Goal: Task Accomplishment & Management: Complete application form

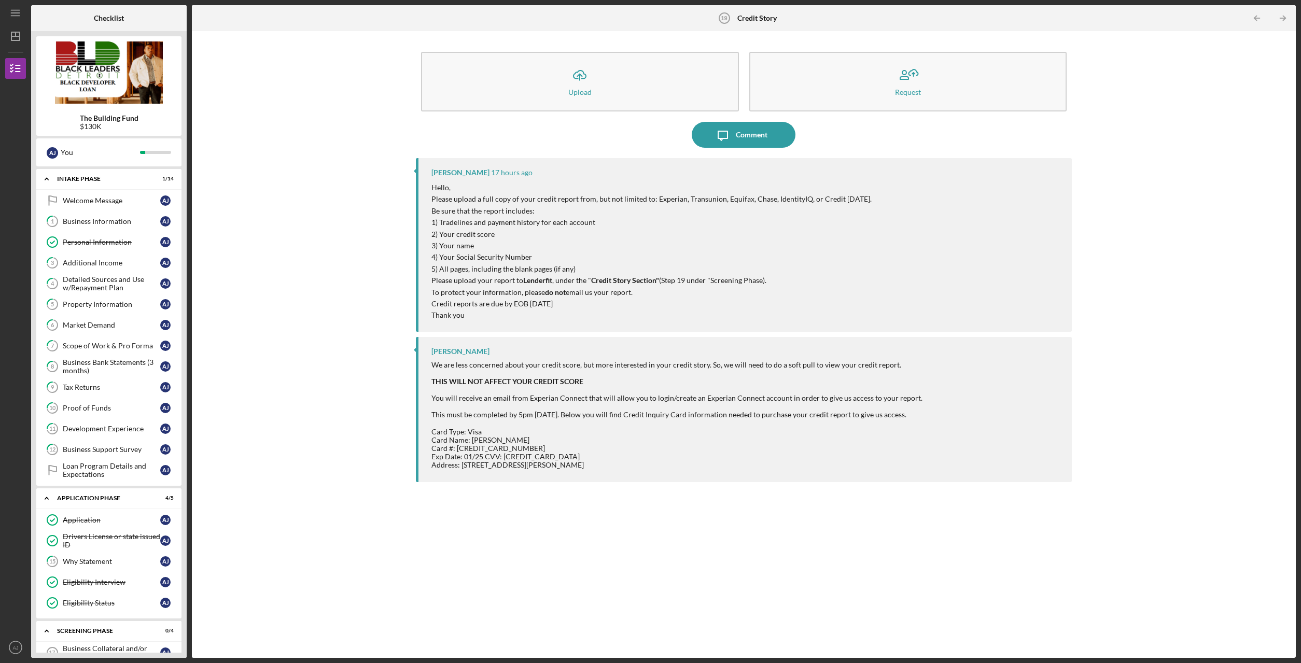
scroll to position [278, 0]
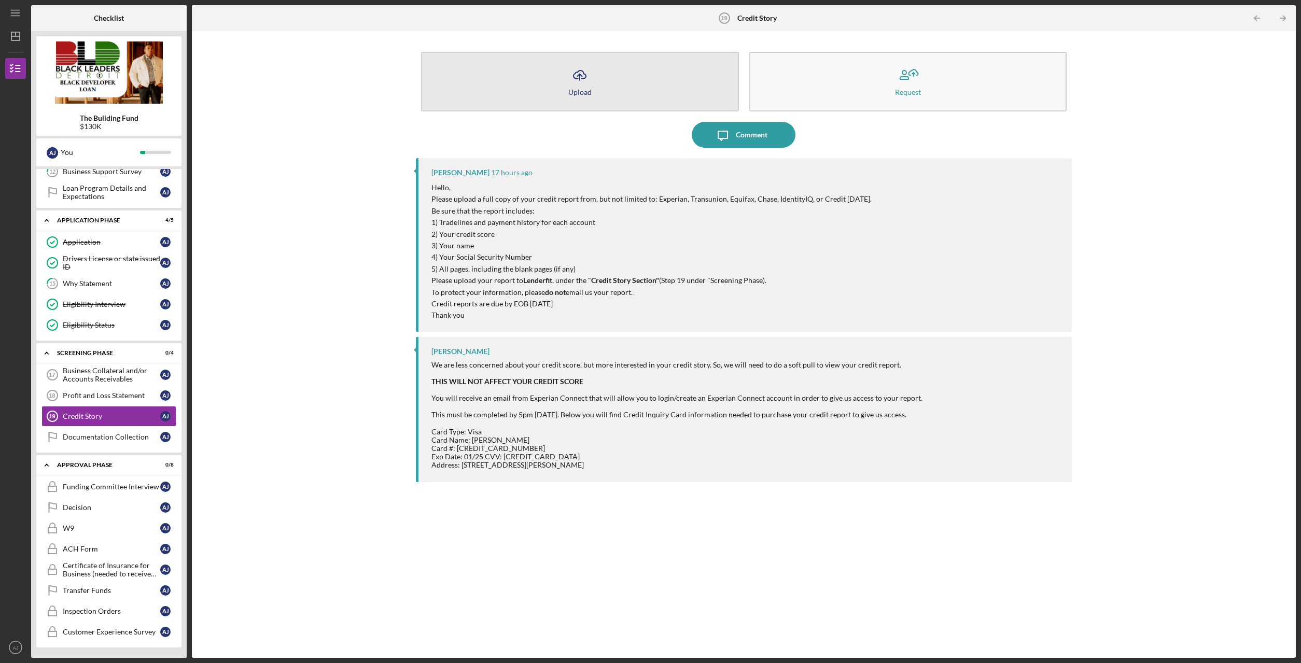
click at [567, 81] on icon "Icon/Upload" at bounding box center [580, 75] width 26 height 26
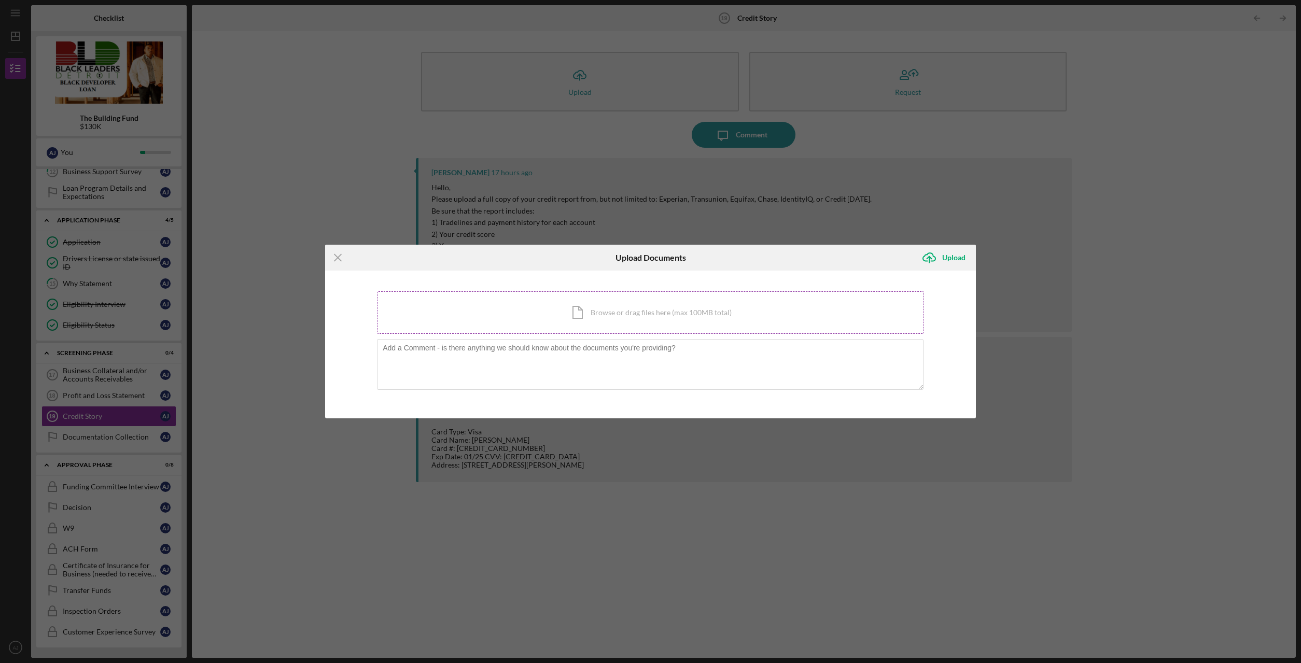
click at [584, 314] on div "Icon/Document Browse or drag files here (max 100MB total) Tap to choose files o…" at bounding box center [650, 312] width 547 height 43
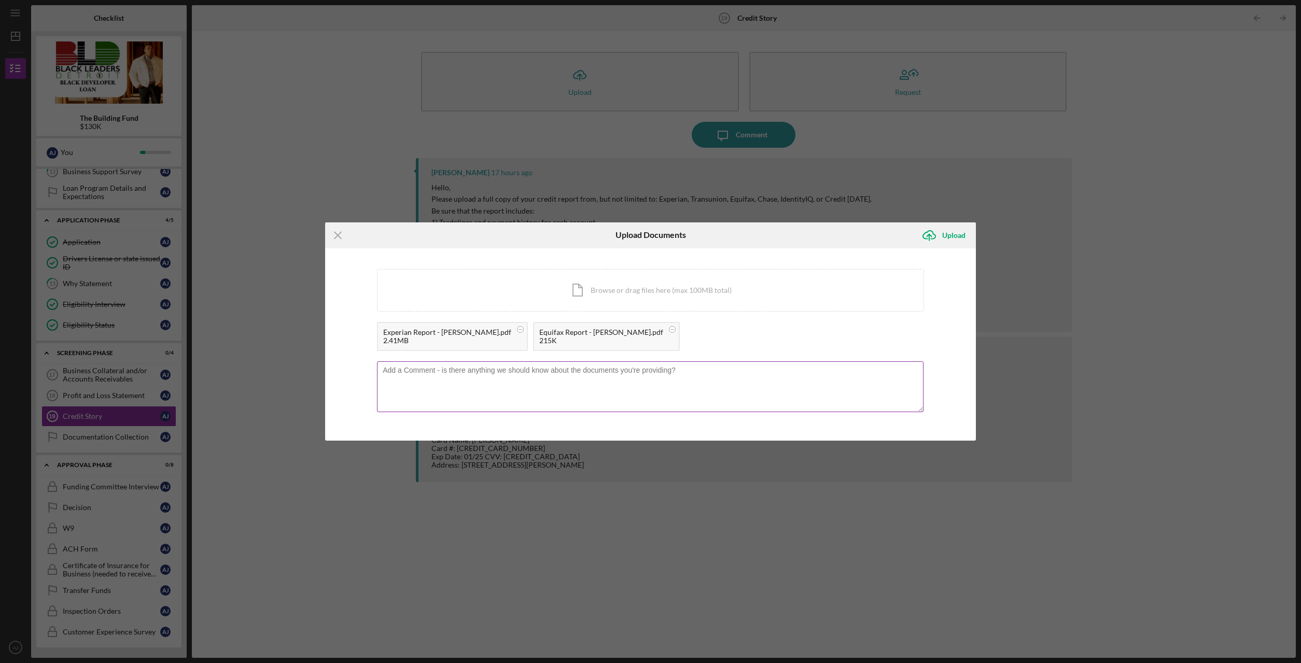
click at [486, 379] on textarea at bounding box center [650, 386] width 547 height 51
type textarea "g"
type textarea "G"
type textarea "e"
type textarea "E"
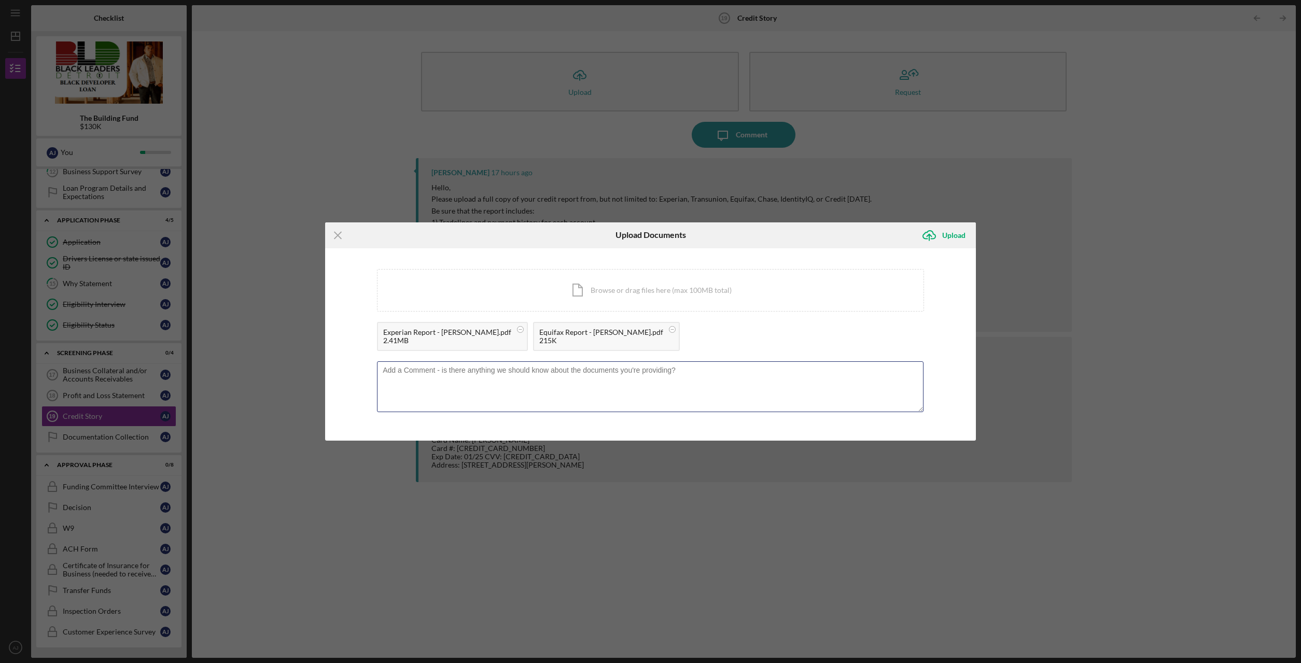
type textarea "t"
click at [520, 372] on textarea "Two reports were attached to show" at bounding box center [650, 386] width 547 height 51
click at [507, 373] on textarea "Two reports were attached to show" at bounding box center [650, 386] width 547 height 51
click at [503, 370] on textarea "Two reports were attached to show" at bounding box center [650, 386] width 547 height 51
click at [431, 381] on textarea "Two reports were attached to show all request information. Experian report show…" at bounding box center [650, 386] width 547 height 51
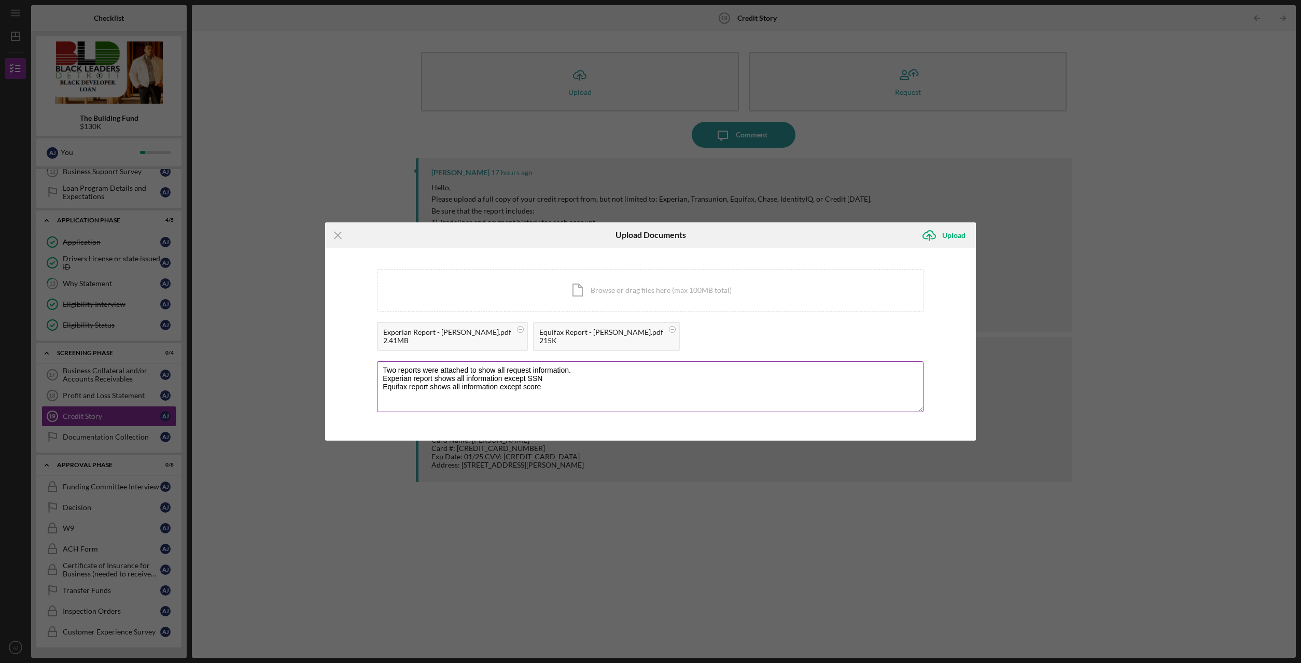
click at [383, 371] on textarea "Two reports were attached to show all request information. Experian report show…" at bounding box center [650, 386] width 547 height 51
click at [551, 382] on textarea "Two reports were attached to show all request information. Experian report show…" at bounding box center [650, 386] width 547 height 51
click at [551, 391] on textarea "Two reports were attached to show all request information. Experian report show…" at bounding box center [650, 386] width 547 height 51
click at [583, 371] on textarea "Two reports were attached to show all request information. Experian report show…" at bounding box center [650, 386] width 547 height 51
click at [466, 380] on textarea "Two reports were attached to show all request information. Experian report show…" at bounding box center [650, 386] width 547 height 51
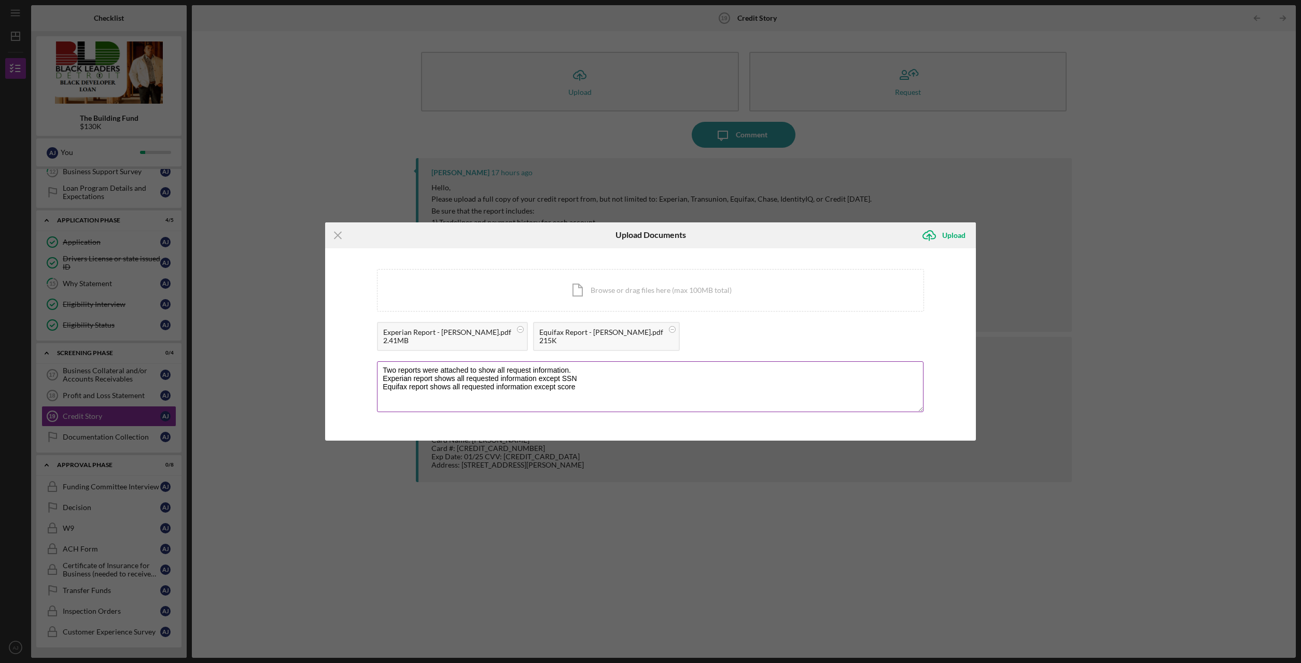
click at [557, 390] on textarea "Two reports were attached to show all request information. Experian report show…" at bounding box center [650, 386] width 547 height 51
click at [533, 403] on textarea "Two reports were attached to show all request information. Experian report show…" at bounding box center [650, 386] width 547 height 51
click at [634, 397] on textarea "Two reports were attached to show all request information. Experian report show…" at bounding box center [650, 386] width 547 height 51
click at [475, 389] on textarea "Two reports were attached to show all request information. Experian report show…" at bounding box center [650, 386] width 547 height 51
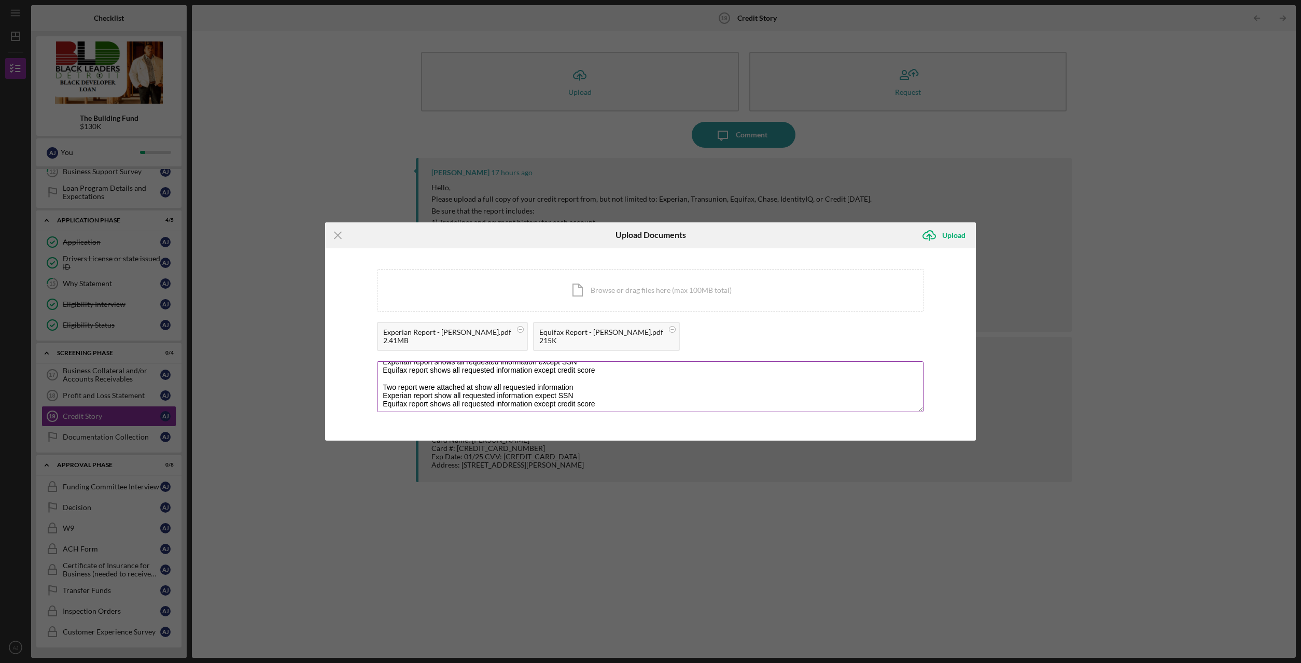
drag, startPoint x: 393, startPoint y: 398, endPoint x: 582, endPoint y: 452, distance: 196.8
click at [582, 412] on textarea "Two reports were attached to show all request information. Experian report show…" at bounding box center [650, 386] width 547 height 51
click at [578, 369] on textarea "Two reports were attached to show all request information. Experian report show…" at bounding box center [650, 386] width 547 height 51
click at [592, 374] on textarea "Two reports were attached to show all request information: - Experian report sh…" at bounding box center [650, 386] width 547 height 51
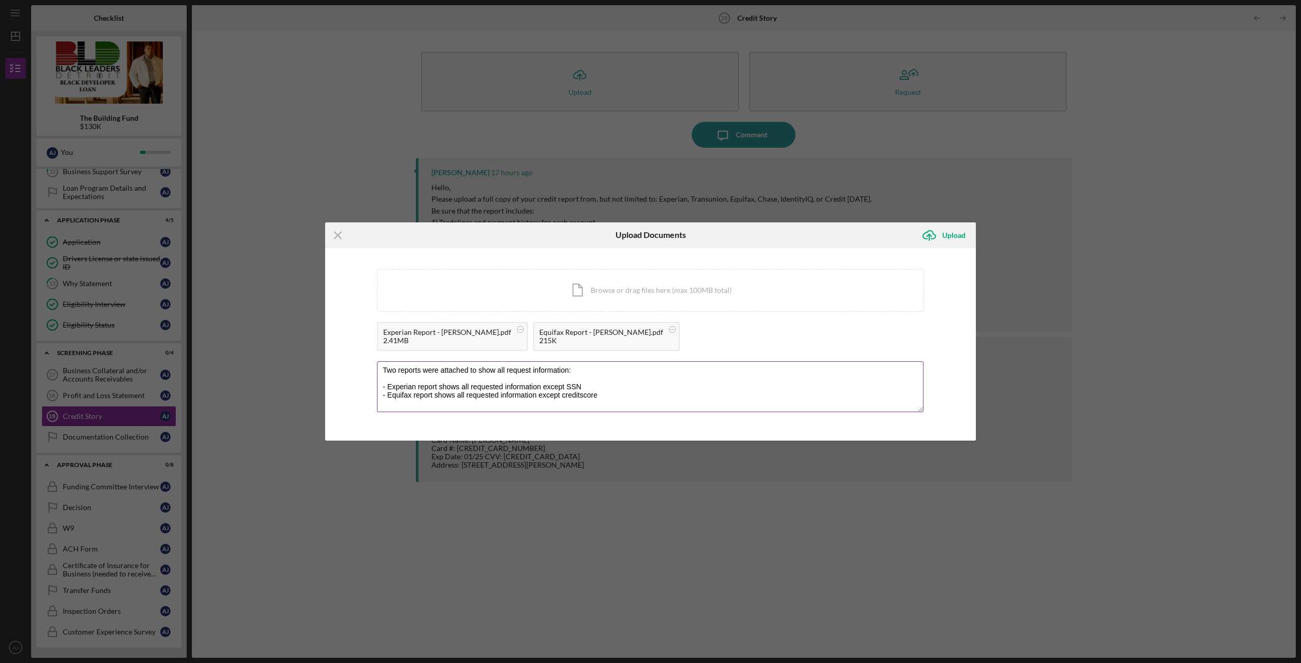
click at [581, 397] on textarea "Two reports were attached to show all request information: - Experian report sh…" at bounding box center [650, 386] width 547 height 51
click at [621, 398] on textarea "Two reports were attached to show all request information: - Experian report sh…" at bounding box center [650, 386] width 547 height 51
click at [598, 400] on textarea "Two reports were attached to show all requested information: - Experian report …" at bounding box center [650, 386] width 547 height 51
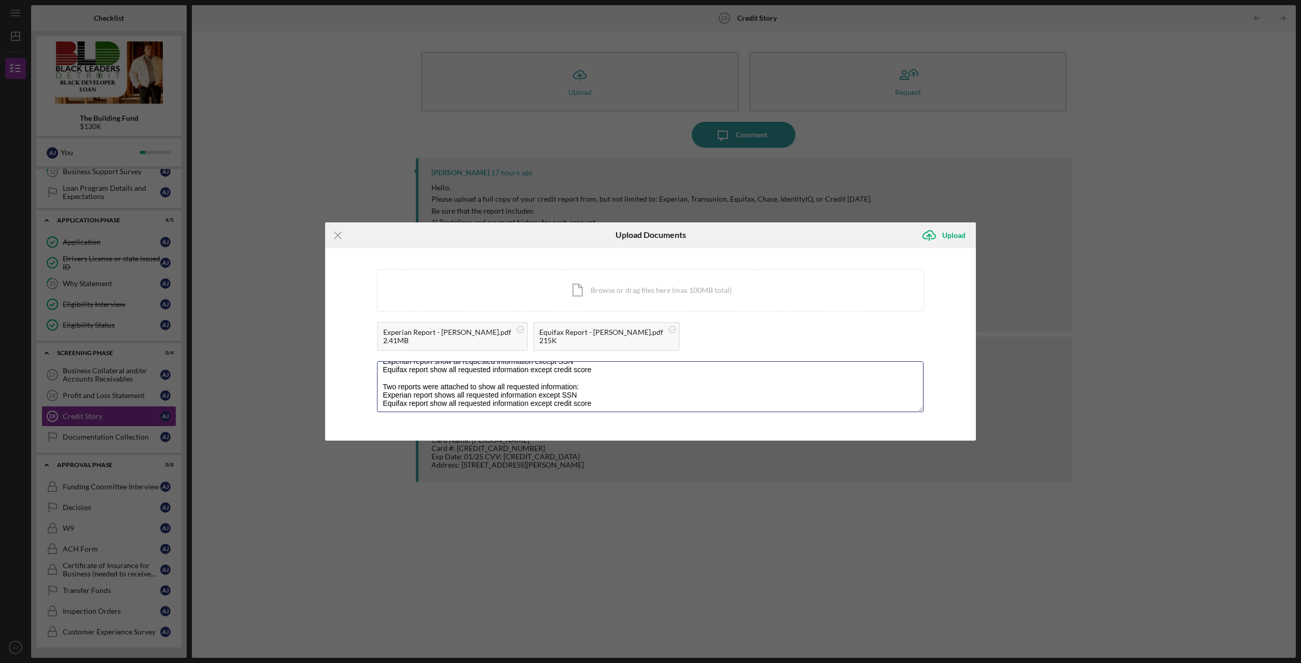
drag, startPoint x: 389, startPoint y: 407, endPoint x: 704, endPoint y: 484, distance: 324.5
click at [692, 412] on textarea "Two reports were attached to show all requested information: - Experian report …" at bounding box center [650, 386] width 547 height 51
click at [506, 372] on textarea "Two reports were attached to show all requested information: - Experian report …" at bounding box center [650, 386] width 547 height 51
click at [605, 394] on textarea "Two reports were attached to show all requested information: - Experian report …" at bounding box center [650, 386] width 547 height 51
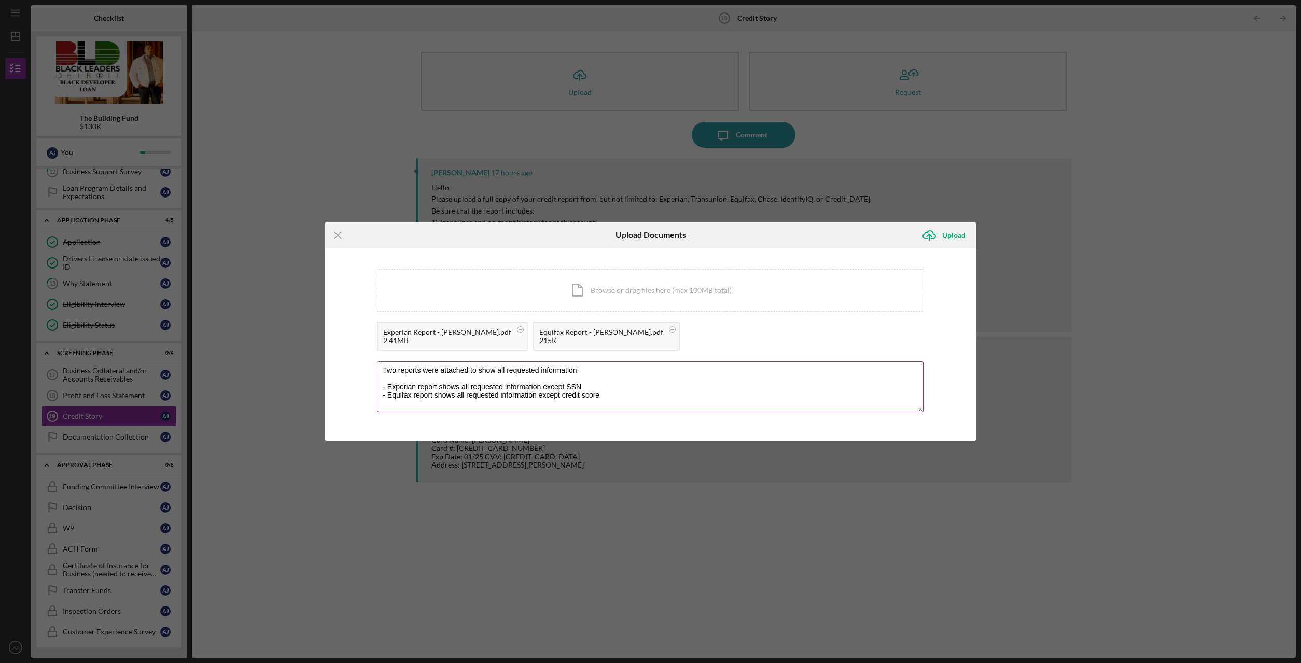
click at [588, 373] on textarea "Two reports were attached to show all requested information: - Experian report …" at bounding box center [650, 386] width 547 height 51
click at [617, 399] on textarea "Two reports were attached to show all requested information: - Experian report …" at bounding box center [650, 386] width 547 height 51
type textarea "Two reports were attached to show all requested information: - Experian report …"
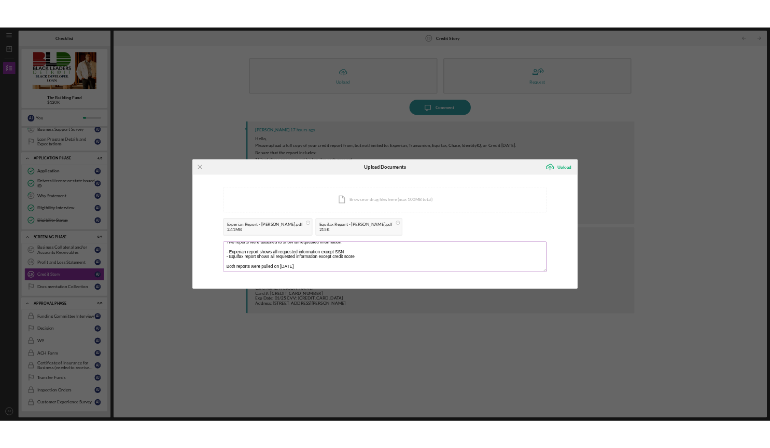
scroll to position [0, 0]
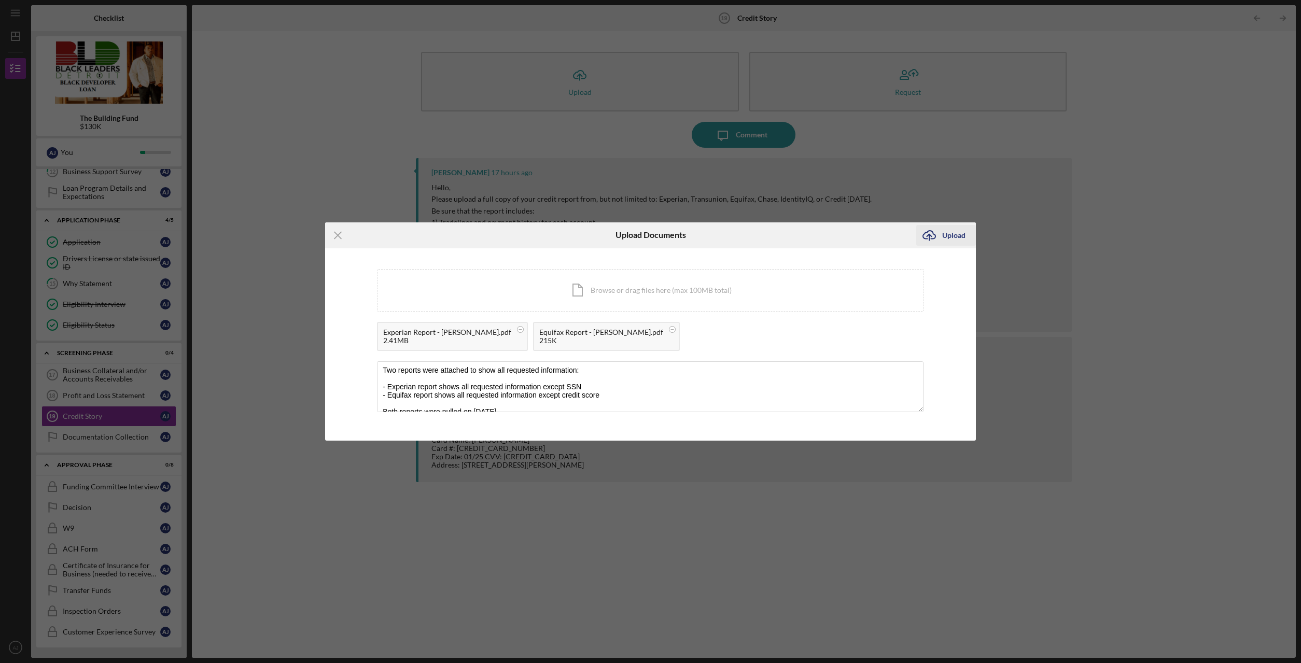
click at [945, 233] on div "Upload" at bounding box center [953, 235] width 23 height 21
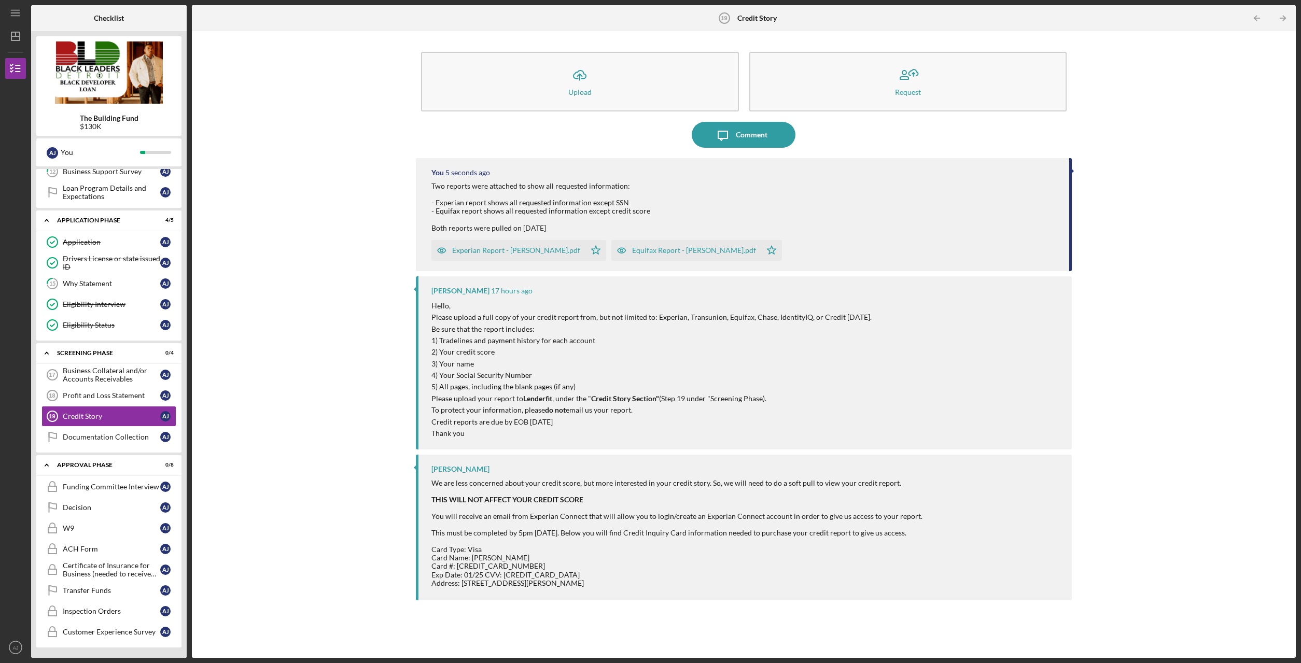
click at [344, 290] on div "Icon/Upload Upload Request Icon/Message Comment You 5 seconds ago Two reports w…" at bounding box center [744, 344] width 1094 height 617
click at [370, 248] on div "Icon/Upload Upload Request Icon/Message Comment You 19 seconds ago Two reports …" at bounding box center [744, 344] width 1094 height 617
click at [116, 376] on div "Business Collateral and/or Accounts Receivables" at bounding box center [111, 375] width 97 height 17
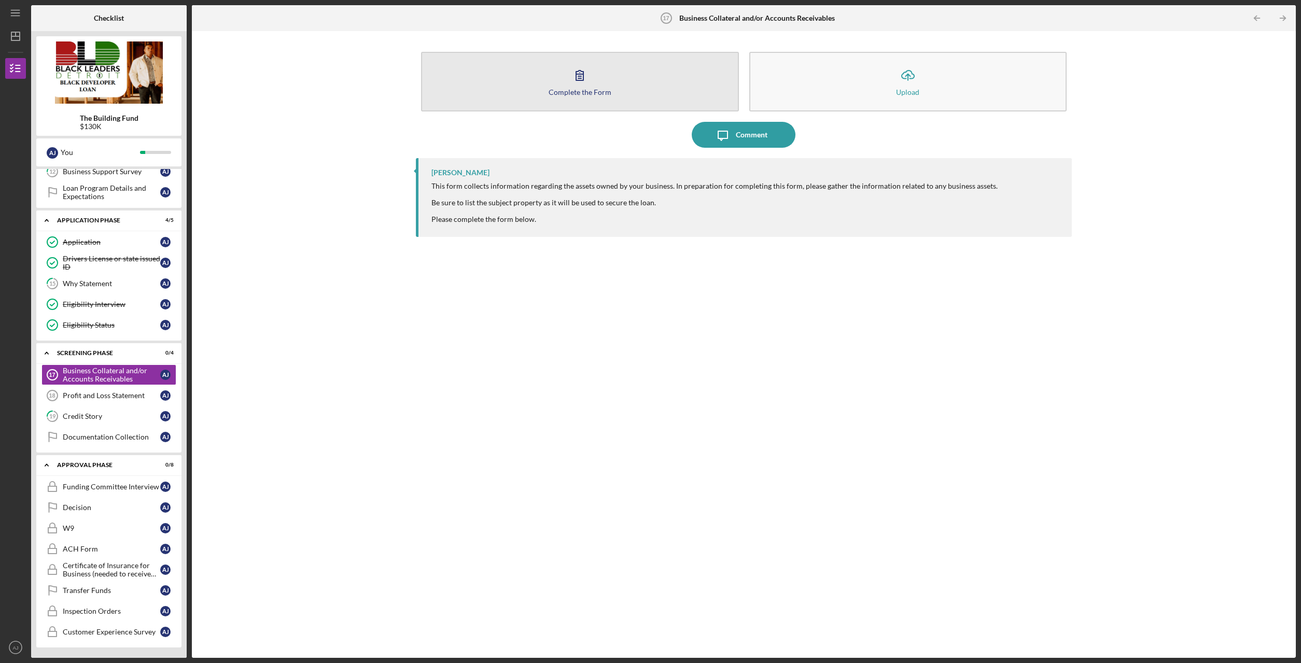
click at [620, 92] on button "Complete the Form Form" at bounding box center [580, 82] width 318 height 60
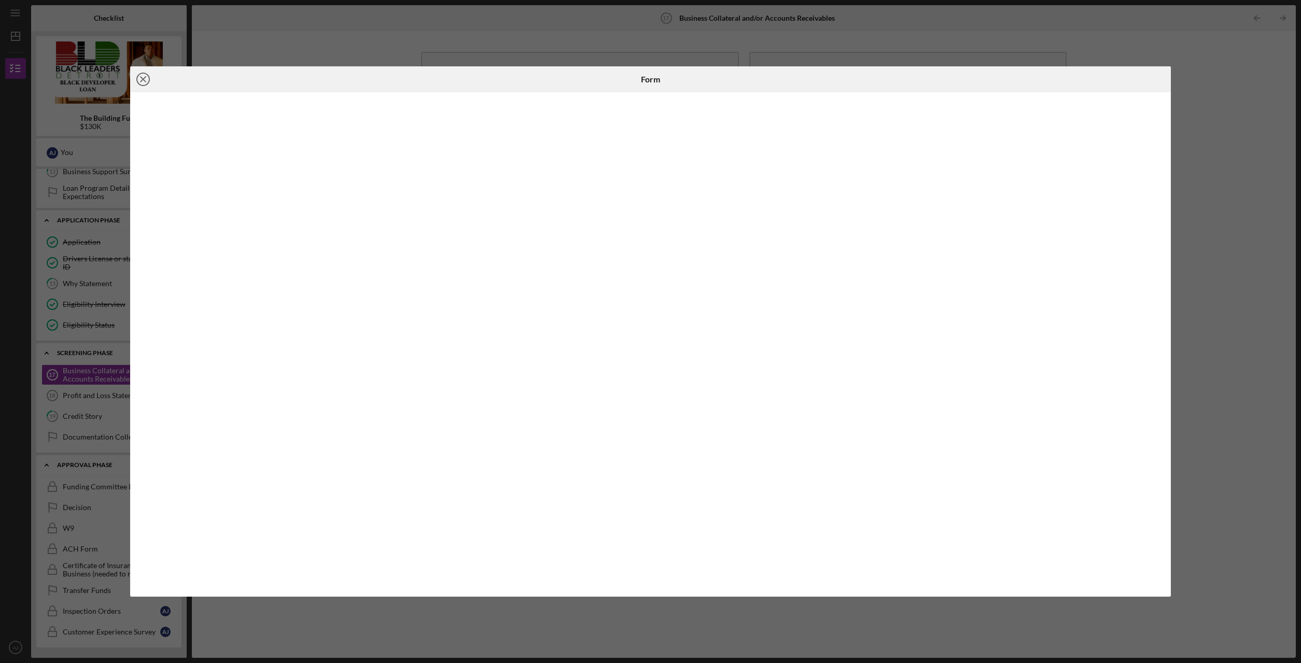
click at [141, 79] on icon "Icon/Close" at bounding box center [143, 79] width 26 height 26
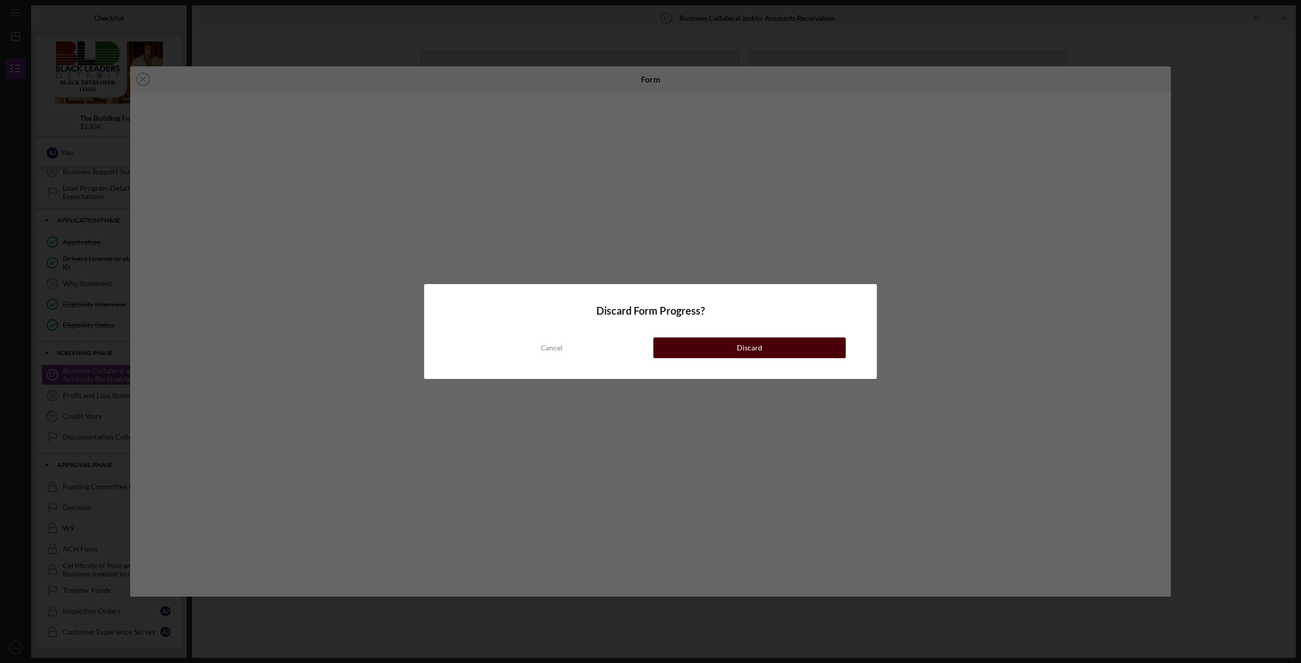
click at [789, 346] on button "Discard" at bounding box center [749, 348] width 192 height 21
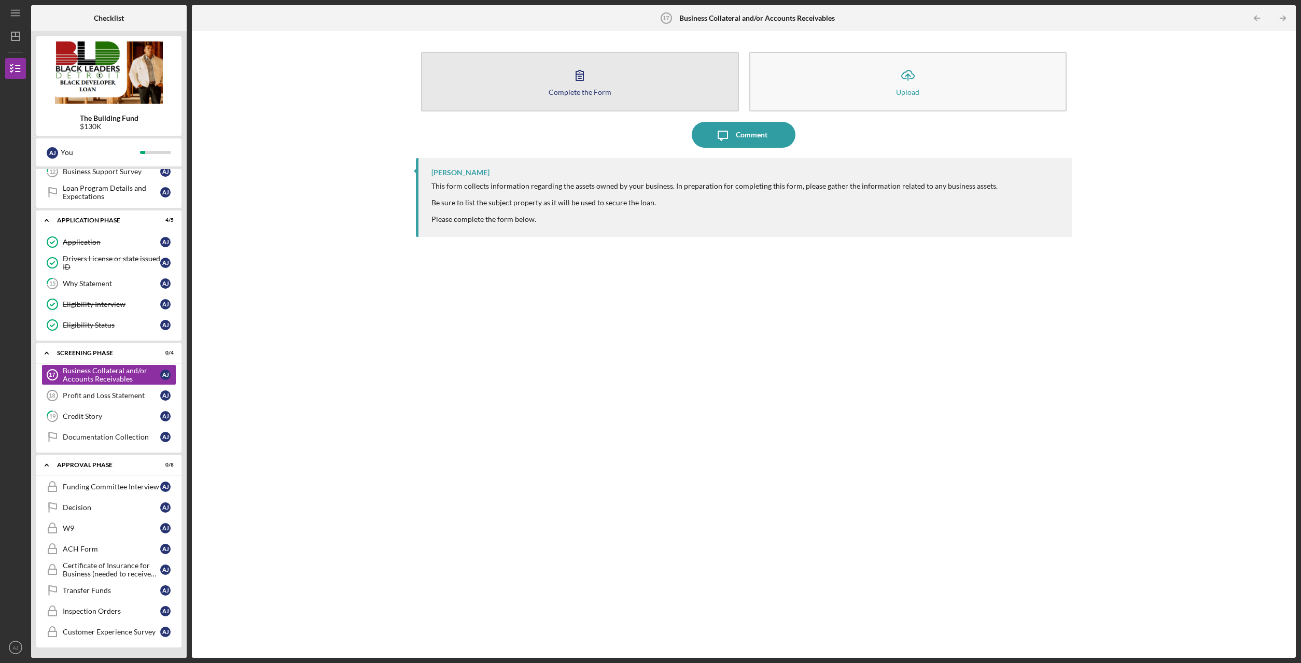
click at [591, 96] on button "Complete the Form Form" at bounding box center [580, 82] width 318 height 60
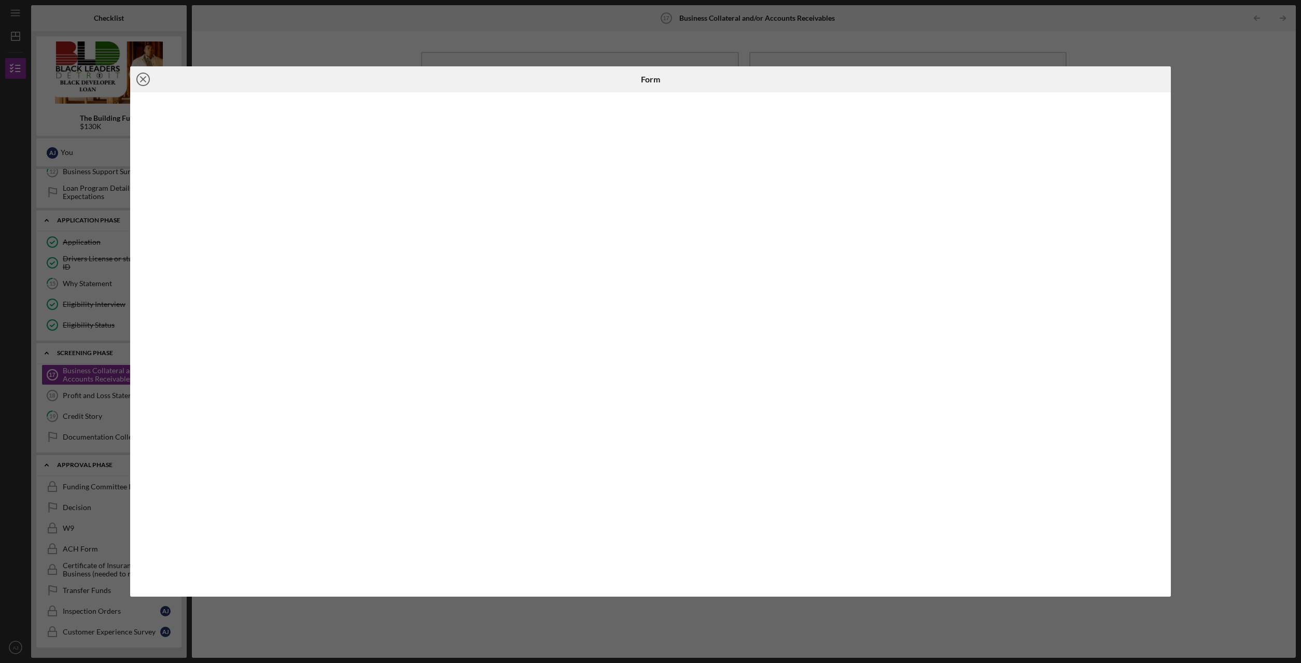
click at [142, 80] on icon "Icon/Close" at bounding box center [143, 79] width 26 height 26
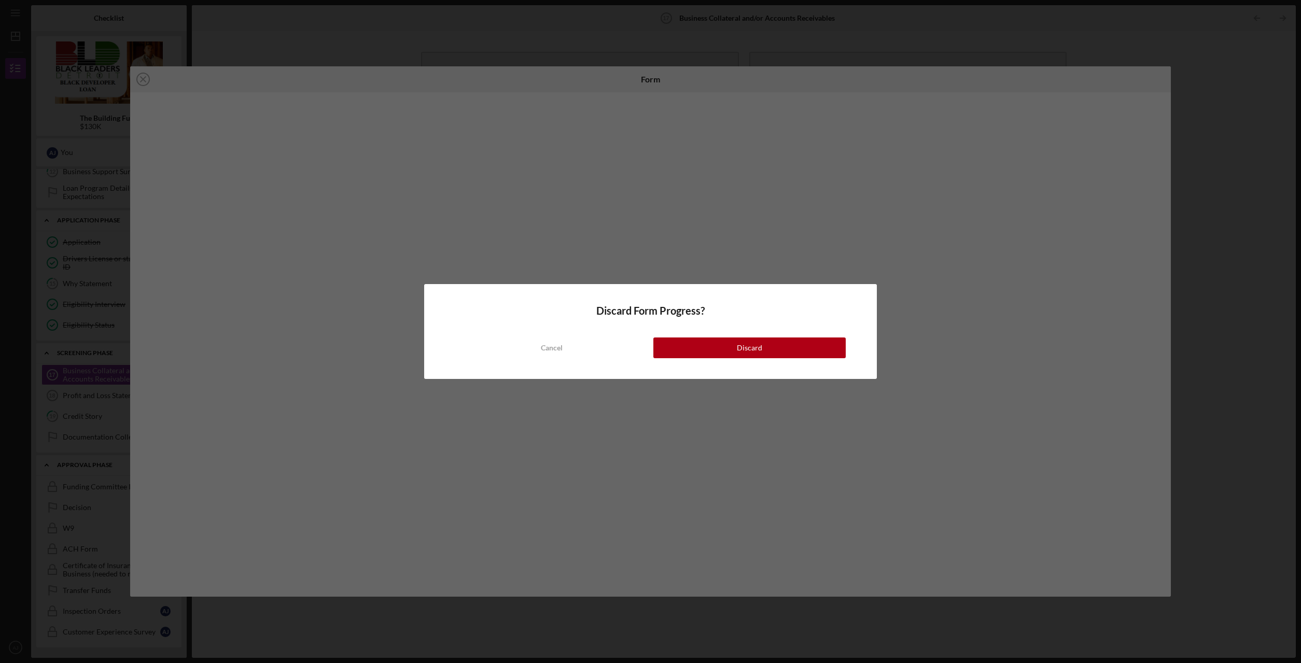
click at [773, 335] on div "Cancel Discard" at bounding box center [650, 337] width 390 height 41
click at [769, 345] on button "Discard" at bounding box center [749, 348] width 192 height 21
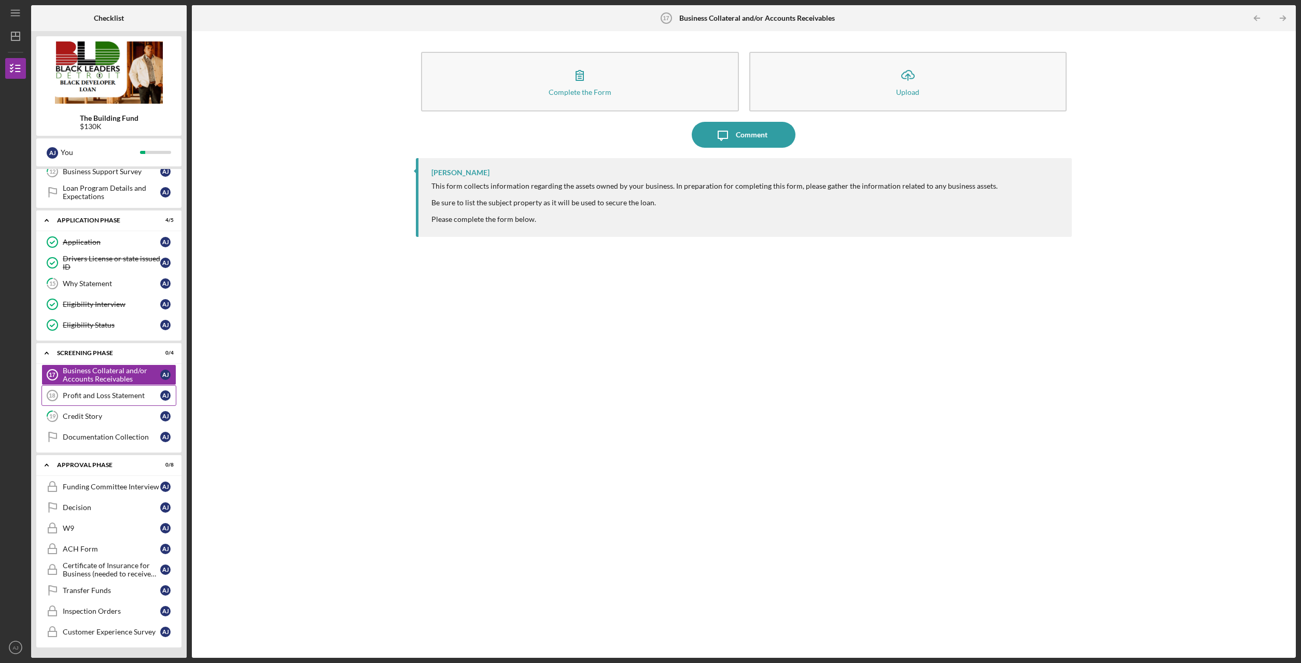
click at [107, 399] on div "Profit and Loss Statement" at bounding box center [111, 396] width 97 height 8
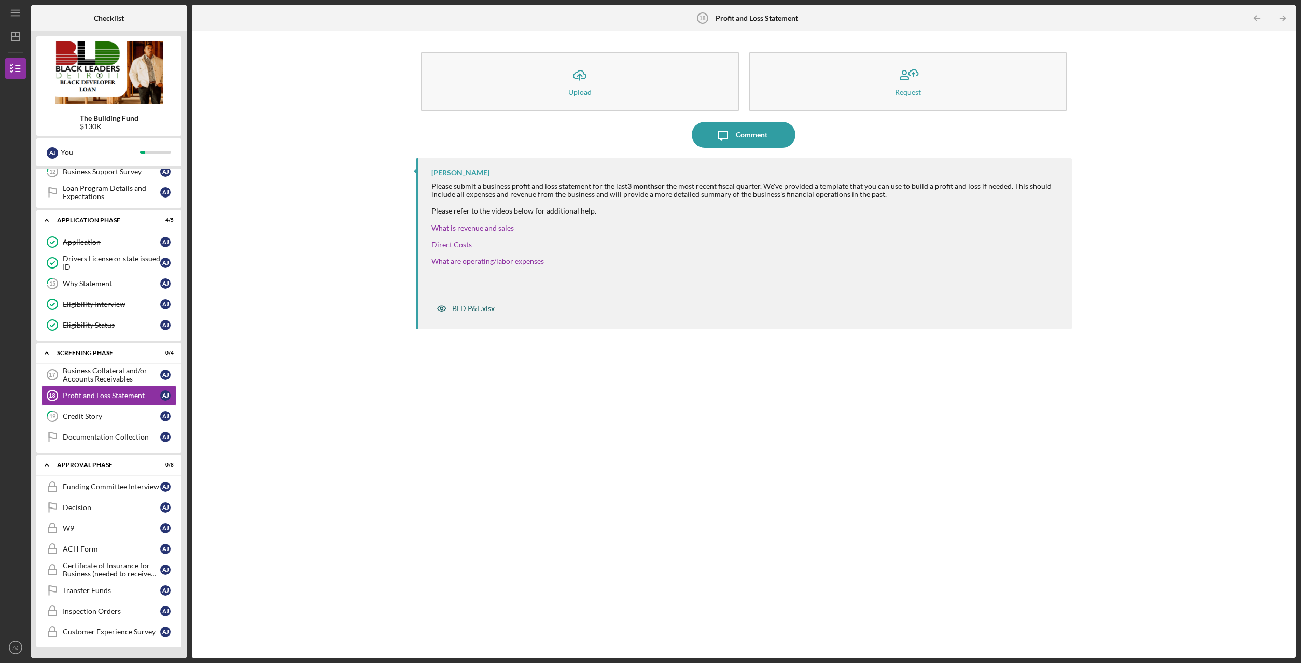
click at [464, 305] on div "BLD P&L.xlsx" at bounding box center [473, 308] width 43 height 8
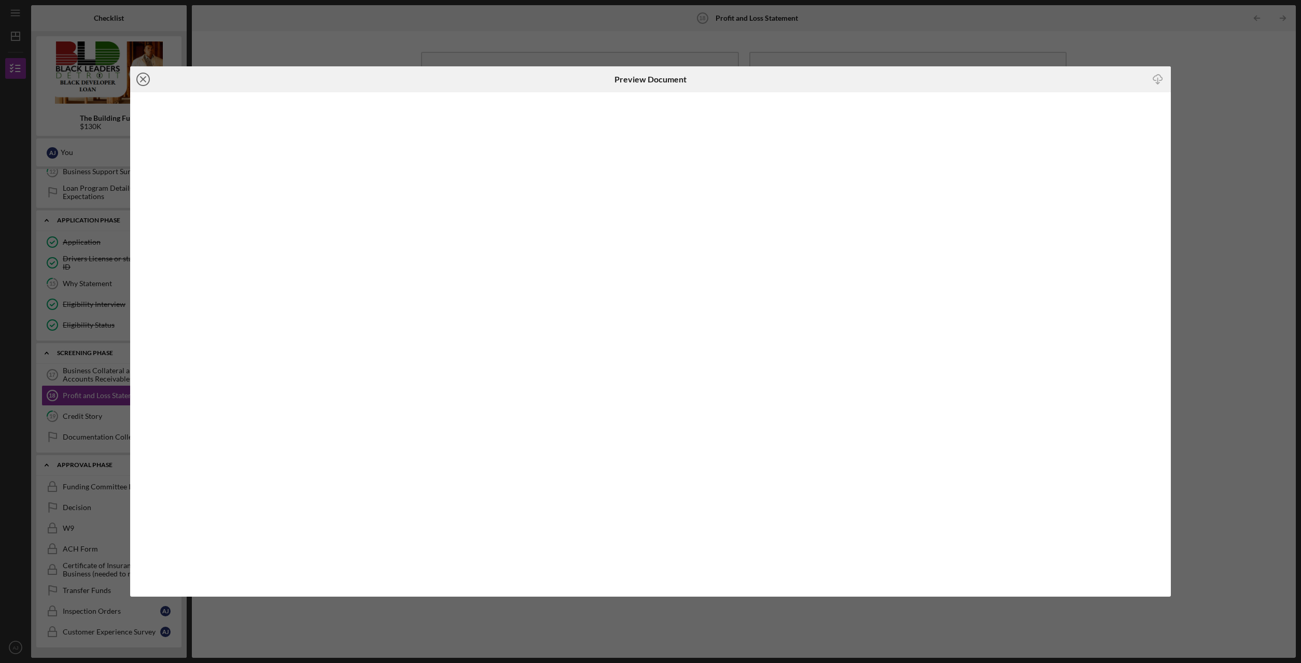
click at [145, 81] on line at bounding box center [143, 79] width 5 height 5
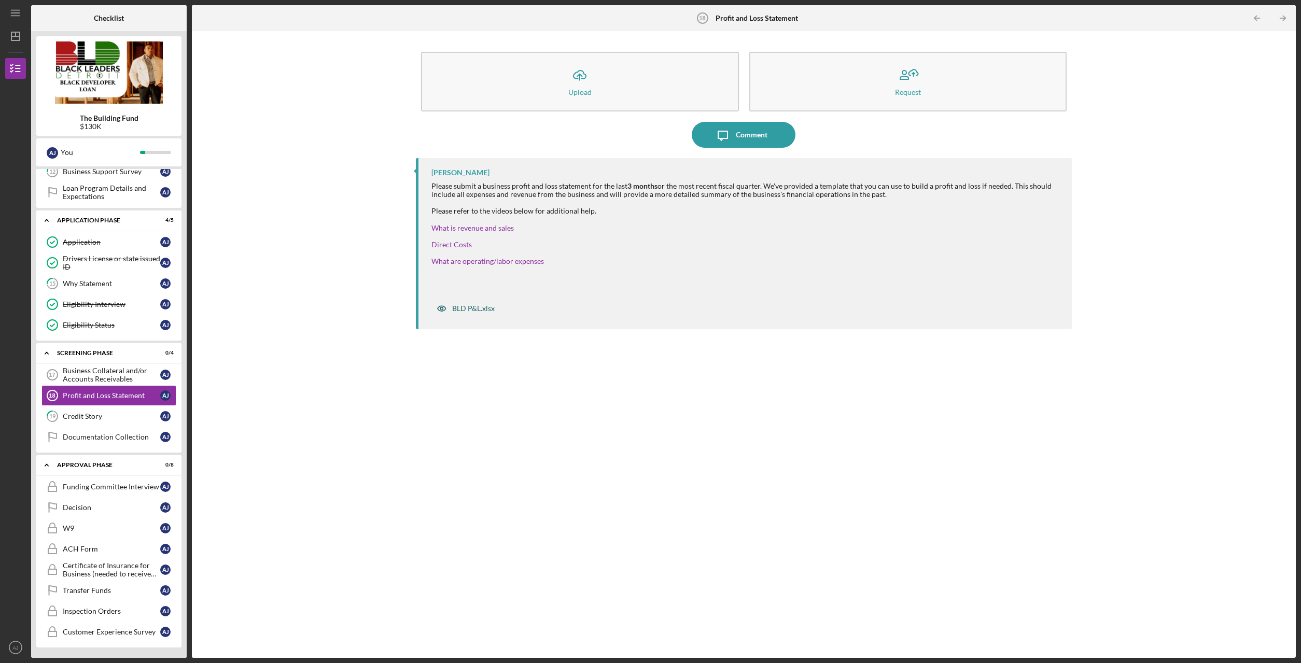
click at [480, 304] on div "BLD P&L.xlsx" at bounding box center [465, 308] width 68 height 21
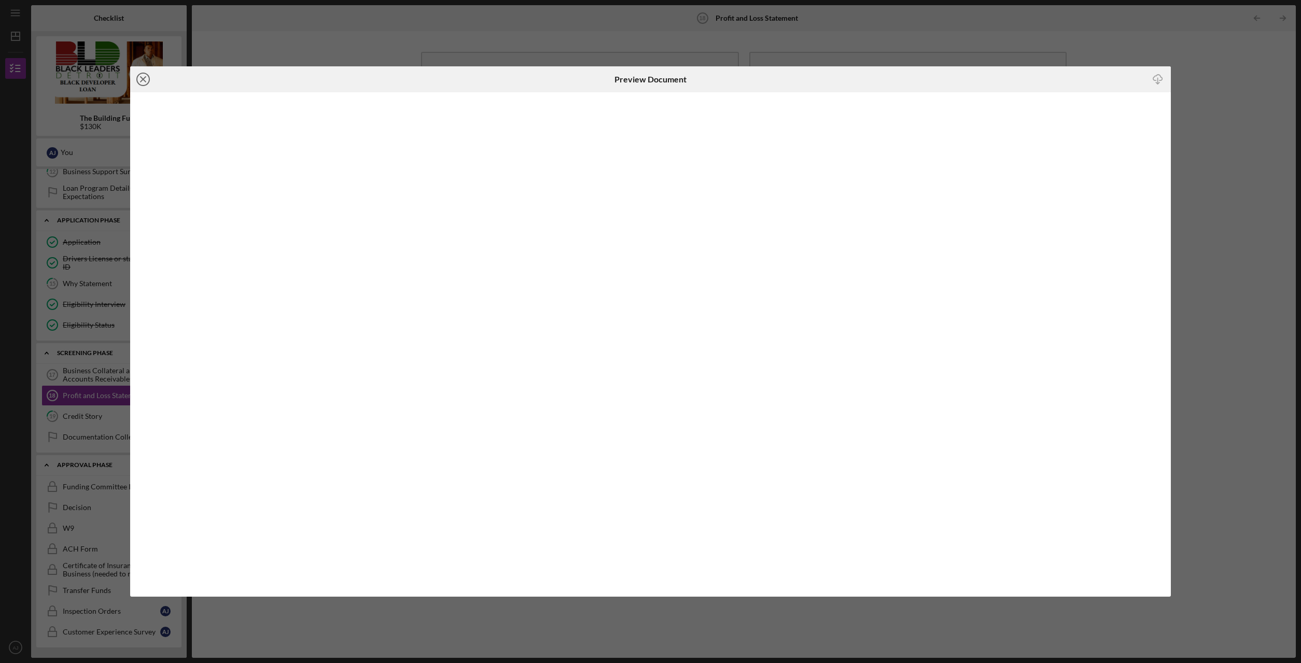
click at [137, 79] on circle at bounding box center [143, 79] width 12 height 12
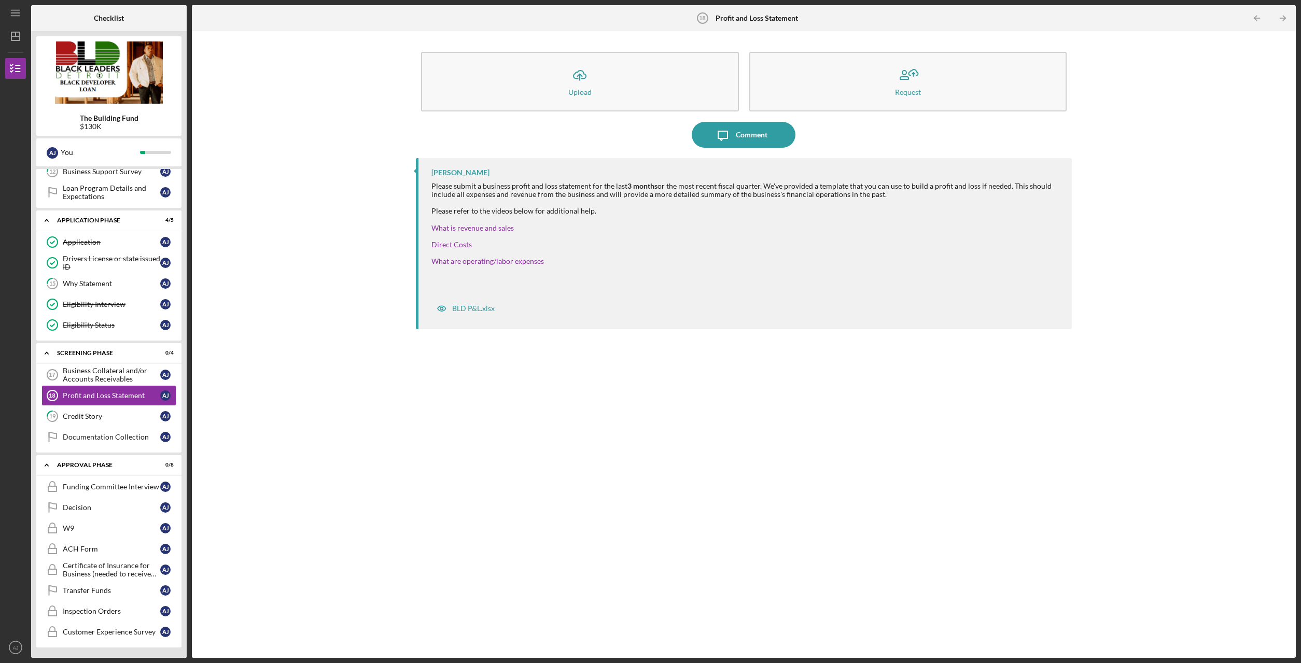
click at [747, 388] on div "[PERSON_NAME] Please submit a business profit and loss statement for the last 3…" at bounding box center [744, 400] width 656 height 484
click at [479, 313] on div "BLD P&L.xlsx" at bounding box center [473, 308] width 43 height 8
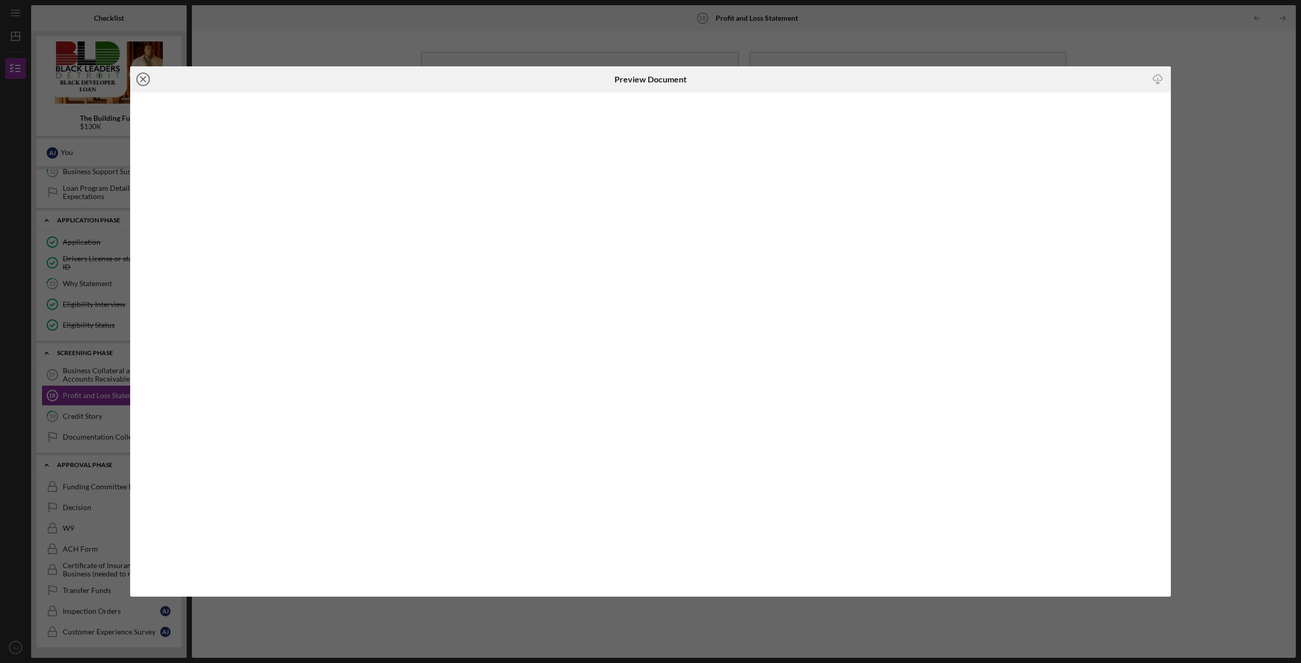
click at [143, 82] on icon "Icon/Close" at bounding box center [143, 79] width 26 height 26
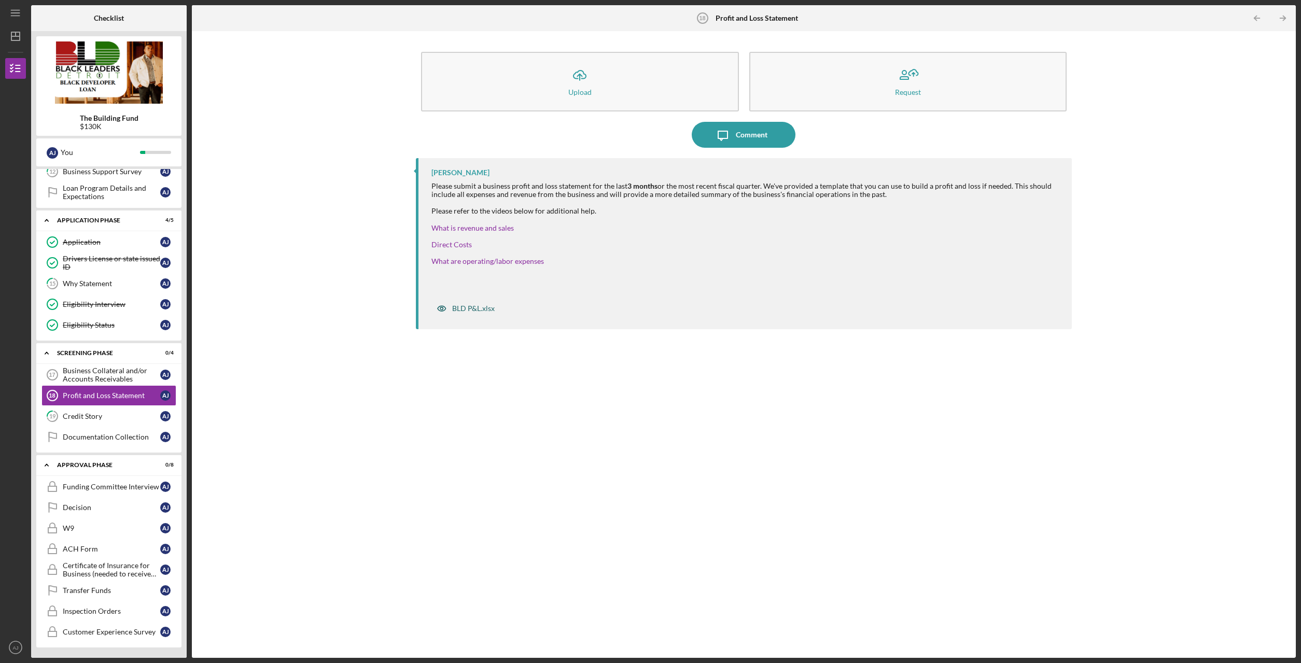
click at [486, 309] on div "BLD P&L.xlsx" at bounding box center [473, 308] width 43 height 8
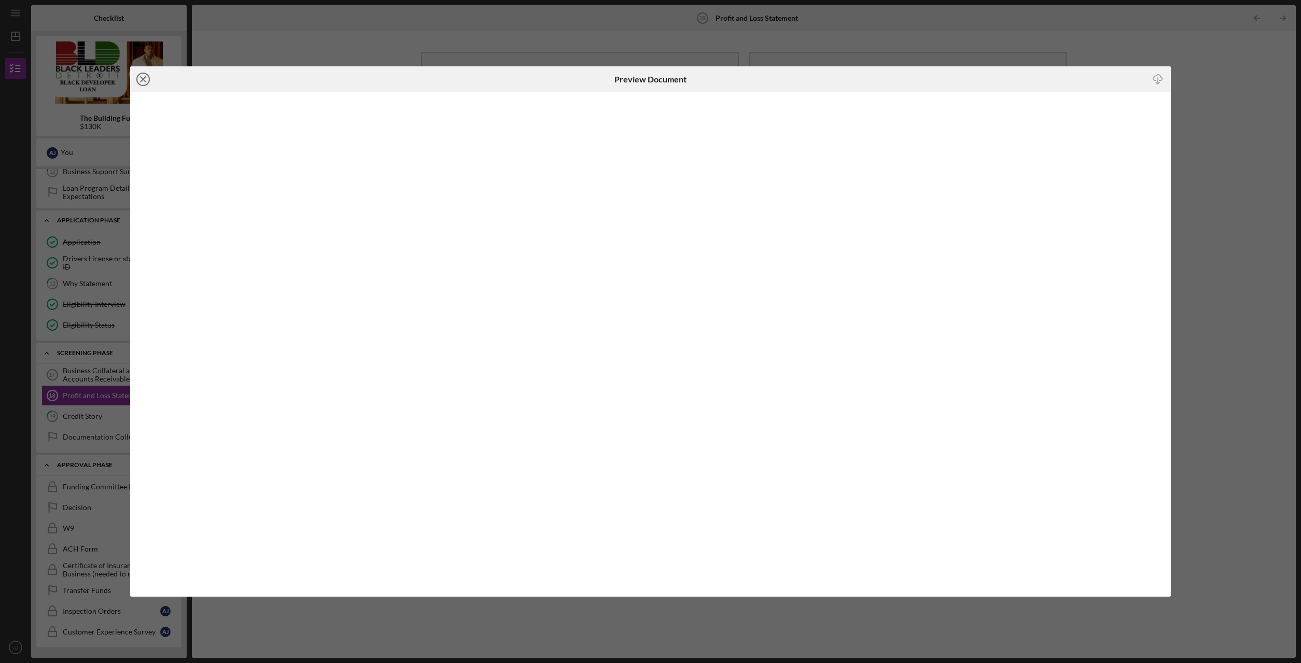
click at [147, 81] on icon "Icon/Close" at bounding box center [143, 79] width 26 height 26
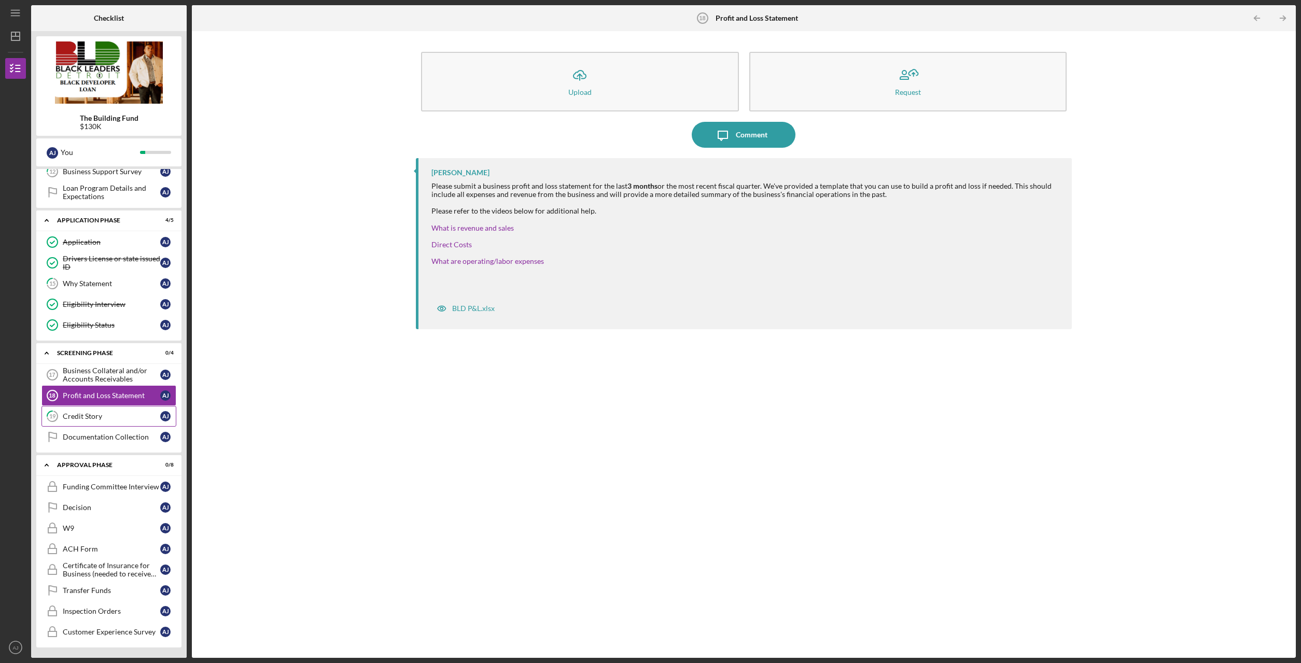
click at [101, 413] on div "Credit Story" at bounding box center [111, 416] width 97 height 8
